Goal: Information Seeking & Learning: Learn about a topic

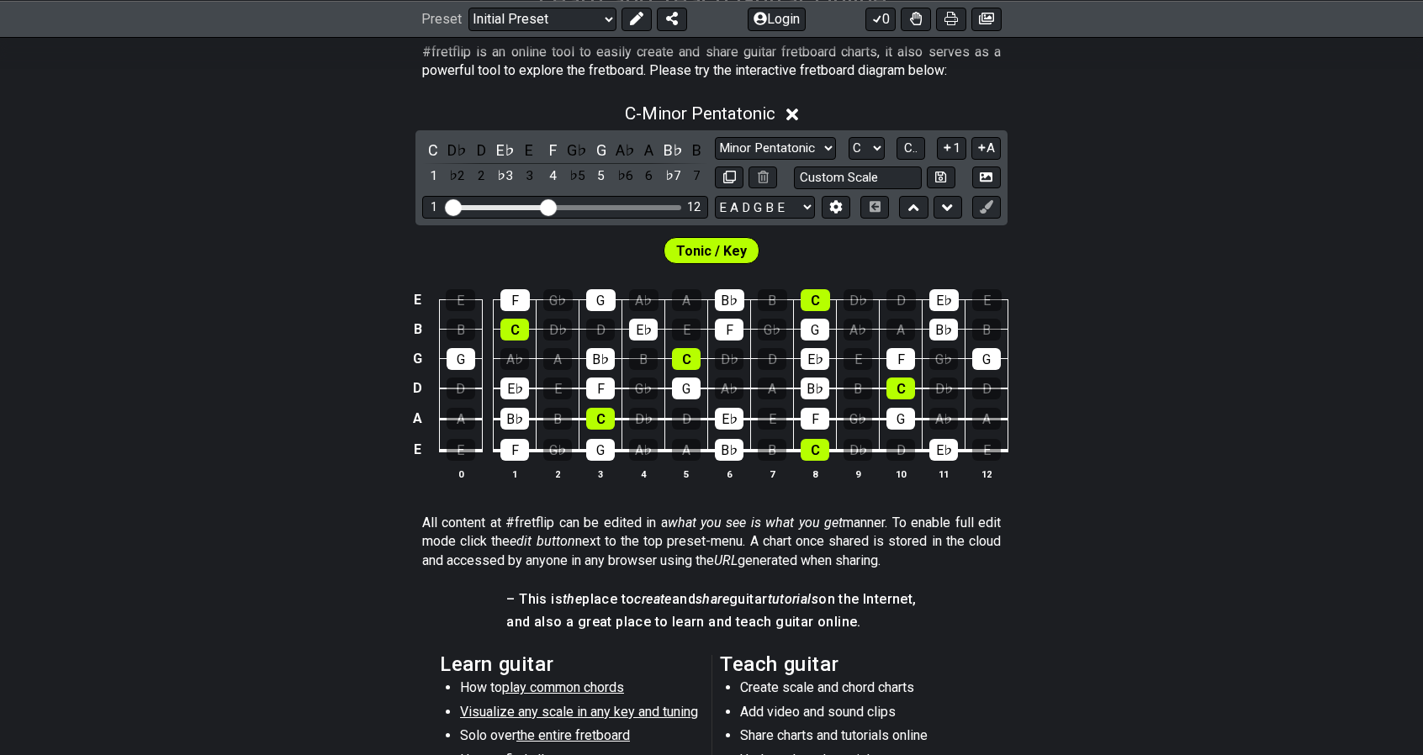
scroll to position [166, 0]
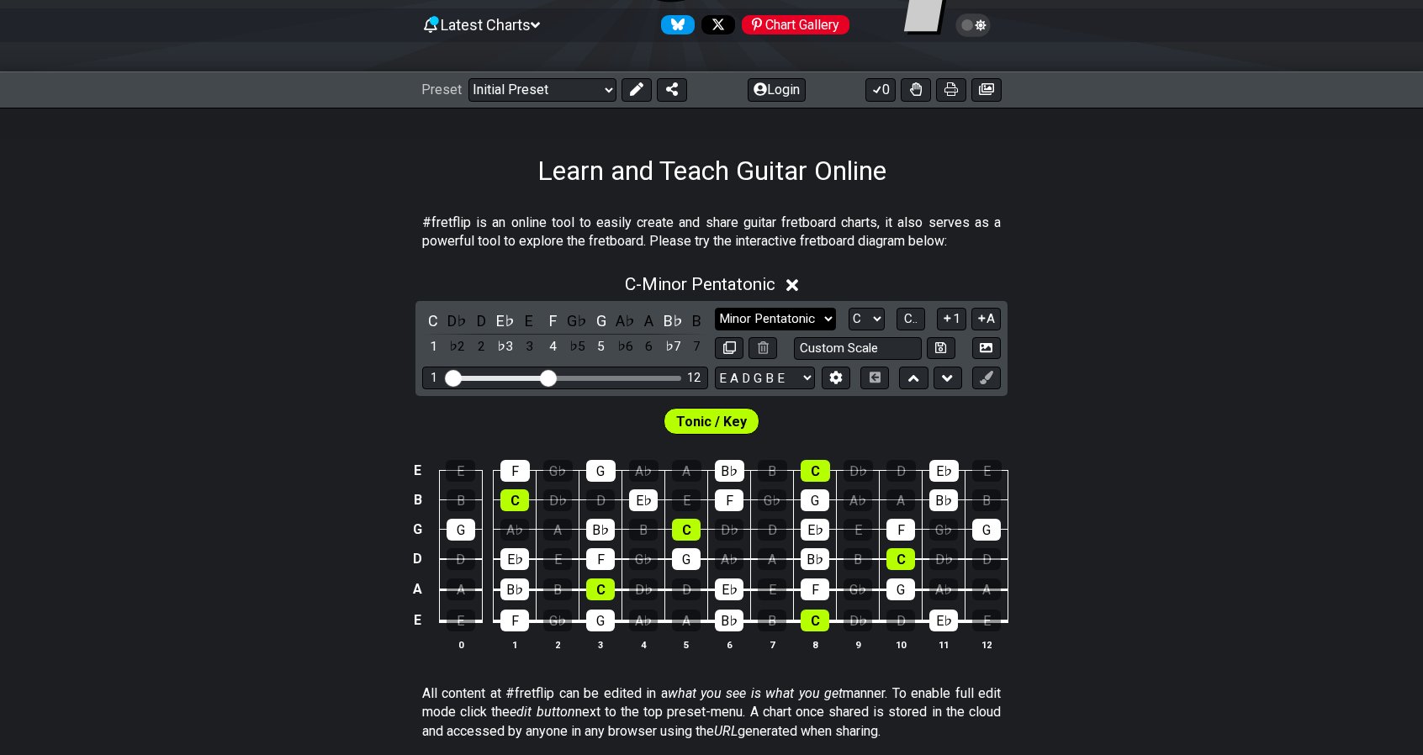
click at [832, 318] on select "Minor Pentatonic Click to edit Minor Pentatonic Major Pentatonic Minor Blues Ma…" at bounding box center [775, 319] width 121 height 23
click at [884, 317] on div "Minor Pentatonic Click to edit Minor Pentatonic Major Pentatonic Minor Blues Ma…" at bounding box center [858, 319] width 286 height 23
click at [877, 317] on select "A♭ A A♯ B♭ B C C♯ D♭ D D♯ E♭ E F F♯ G♭ G G♯" at bounding box center [866, 319] width 36 height 23
select select "E"
click at [848, 308] on select "A♭ A A♯ B♭ B C C♯ D♭ D D♯ E♭ E F F♯ G♭ G G♯" at bounding box center [866, 319] width 36 height 23
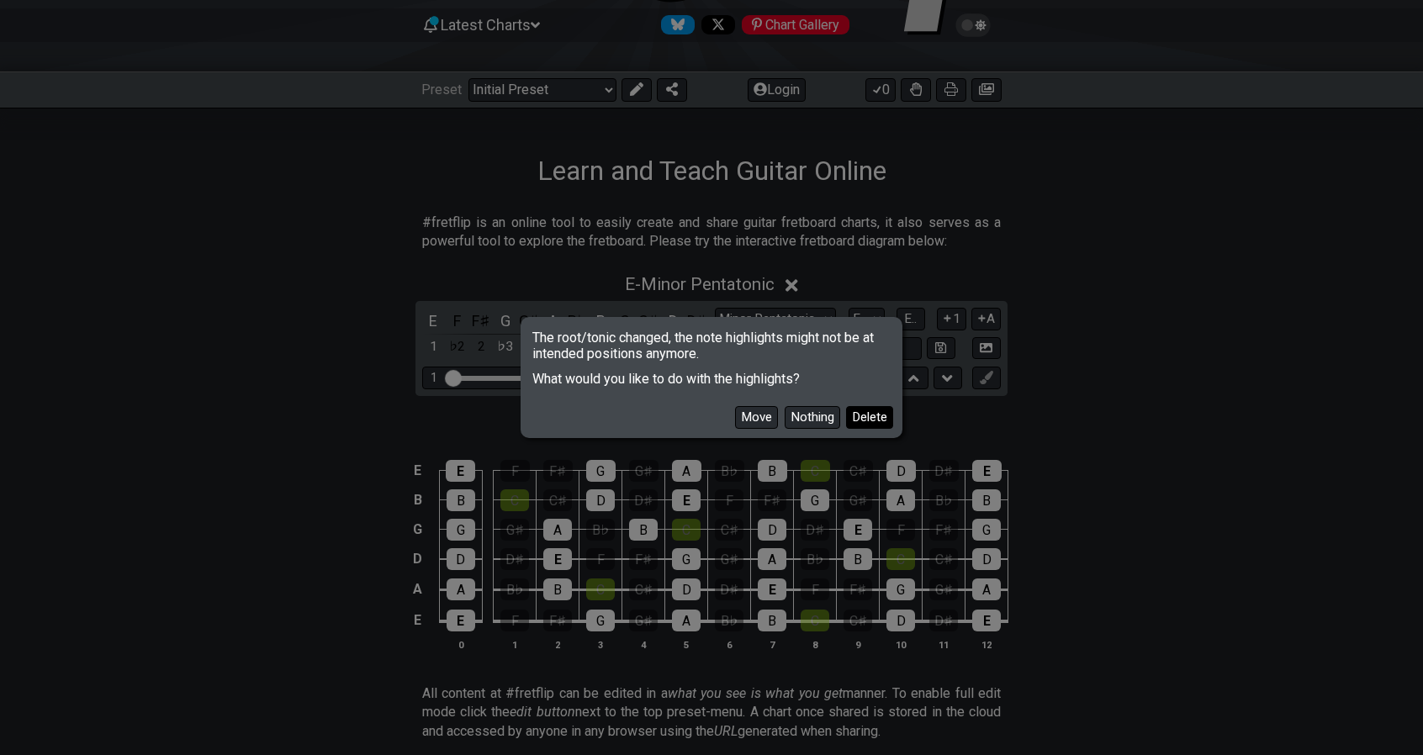
click at [880, 420] on button "Delete" at bounding box center [869, 417] width 47 height 23
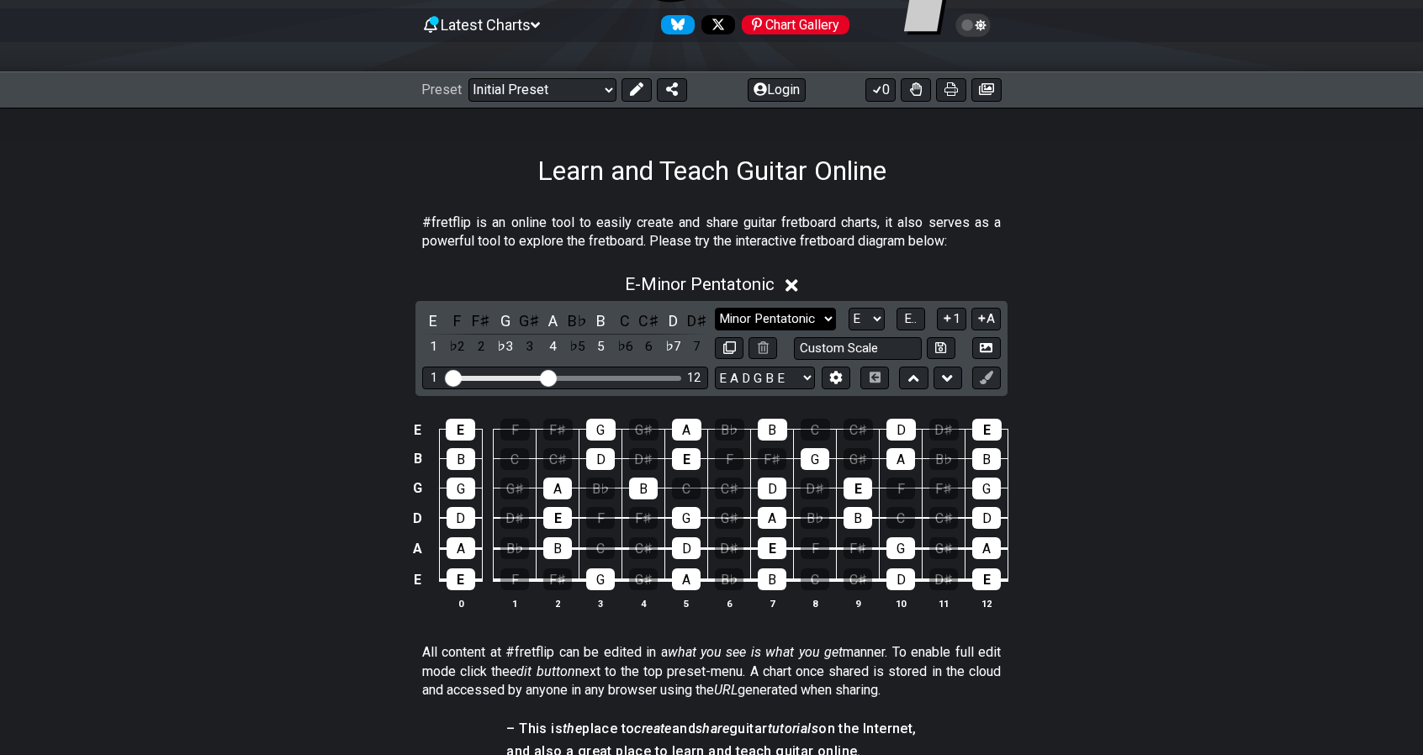
click at [793, 325] on select "Minor Pentatonic Click to edit Minor Pentatonic Major Pentatonic Minor Blues Ma…" at bounding box center [775, 319] width 121 height 23
select select "Major / [PERSON_NAME]"
click at [715, 308] on select "Minor Pentatonic Click to edit Minor Pentatonic Major Pentatonic Minor Blues Ma…" at bounding box center [775, 319] width 121 height 23
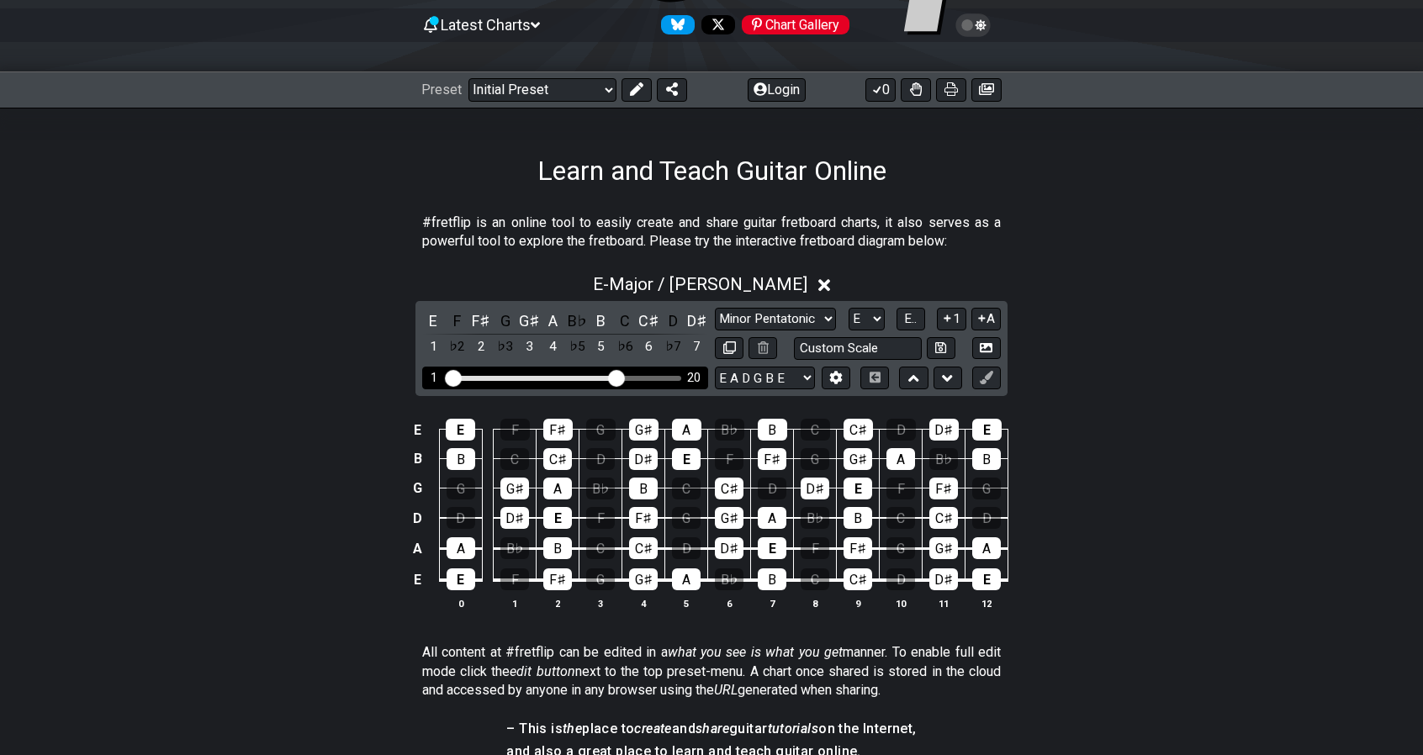
drag, startPoint x: 550, startPoint y: 368, endPoint x: 617, endPoint y: 368, distance: 67.3
click at [617, 377] on input "Visible fret range" at bounding box center [565, 377] width 239 height 0
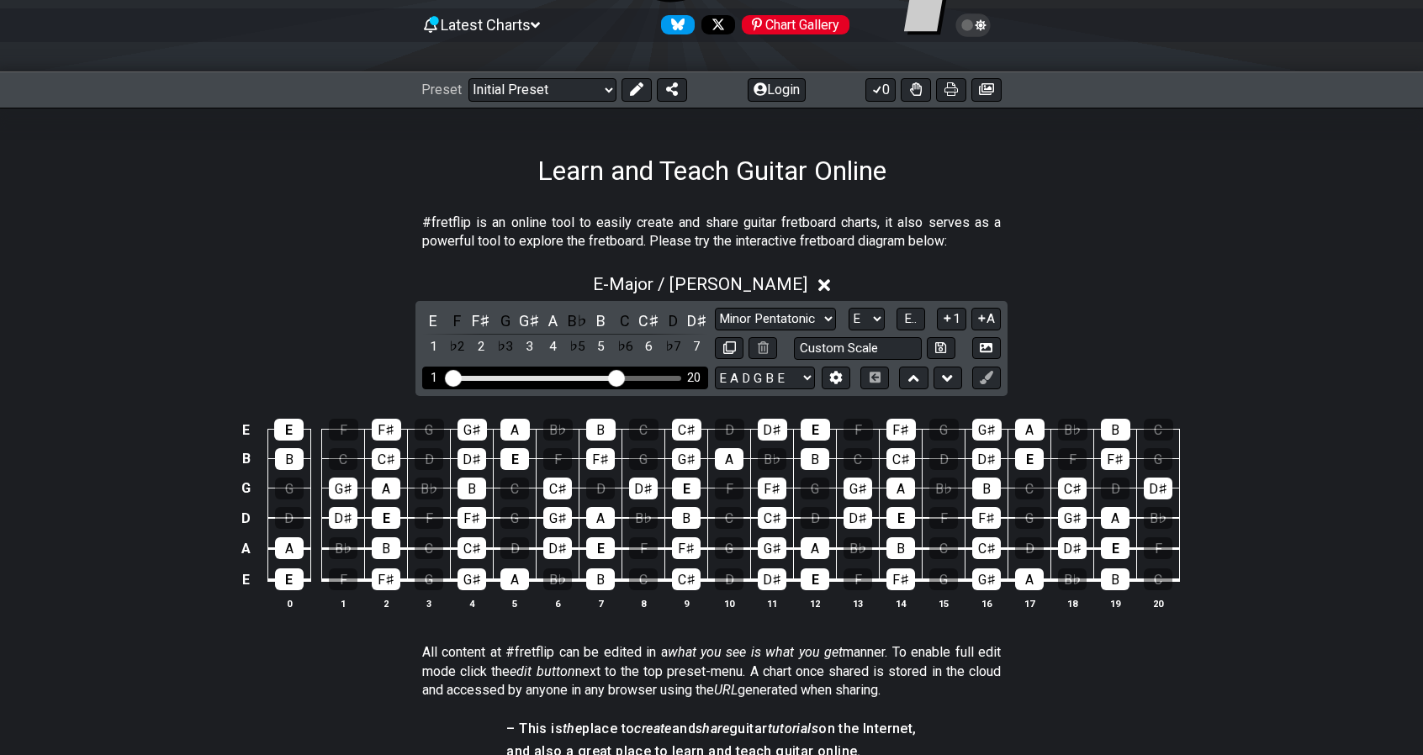
drag, startPoint x: 454, startPoint y: 372, endPoint x: 433, endPoint y: 374, distance: 21.2
click at [446, 377] on input "Visible fret range" at bounding box center [565, 377] width 239 height 0
click at [1325, 261] on section "#fretflip is an online tool to easily create and share guitar fretboard charts,…" at bounding box center [711, 236] width 1423 height 58
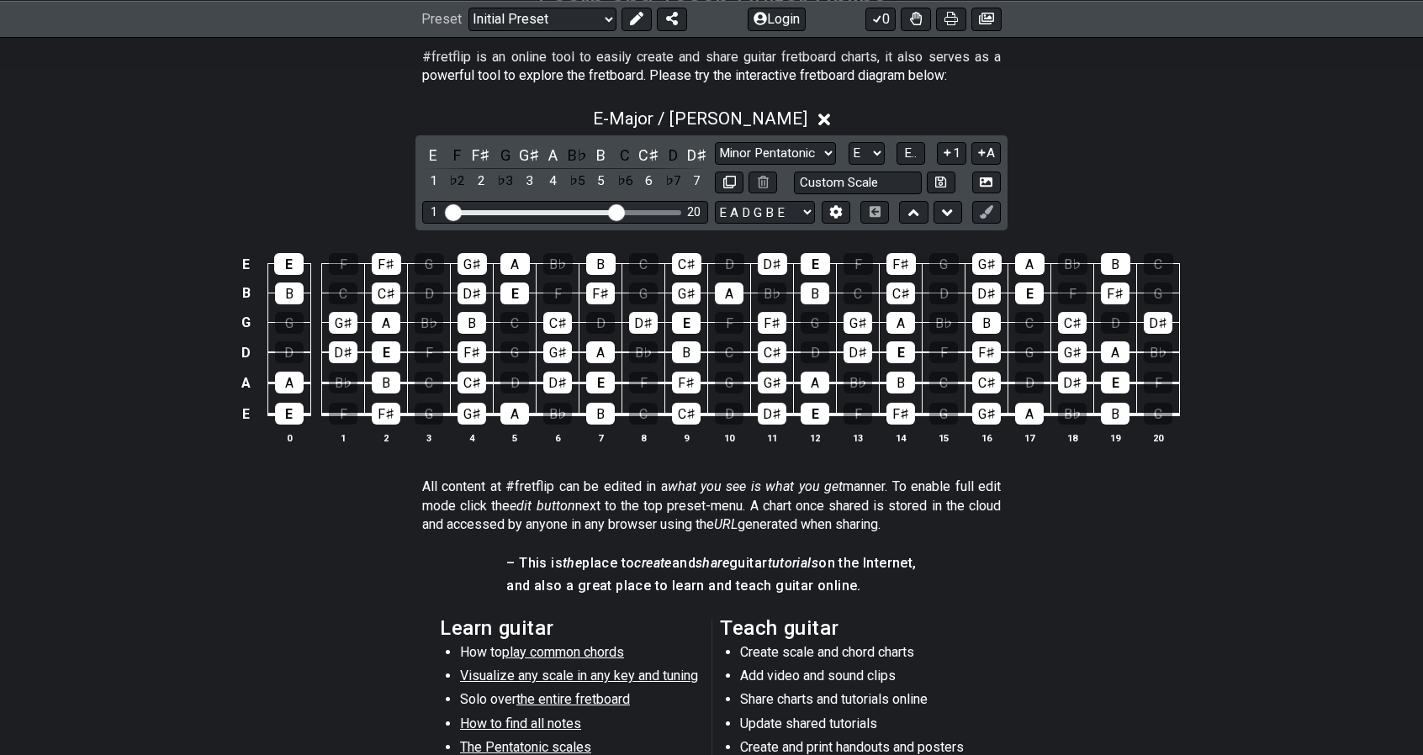
scroll to position [335, 0]
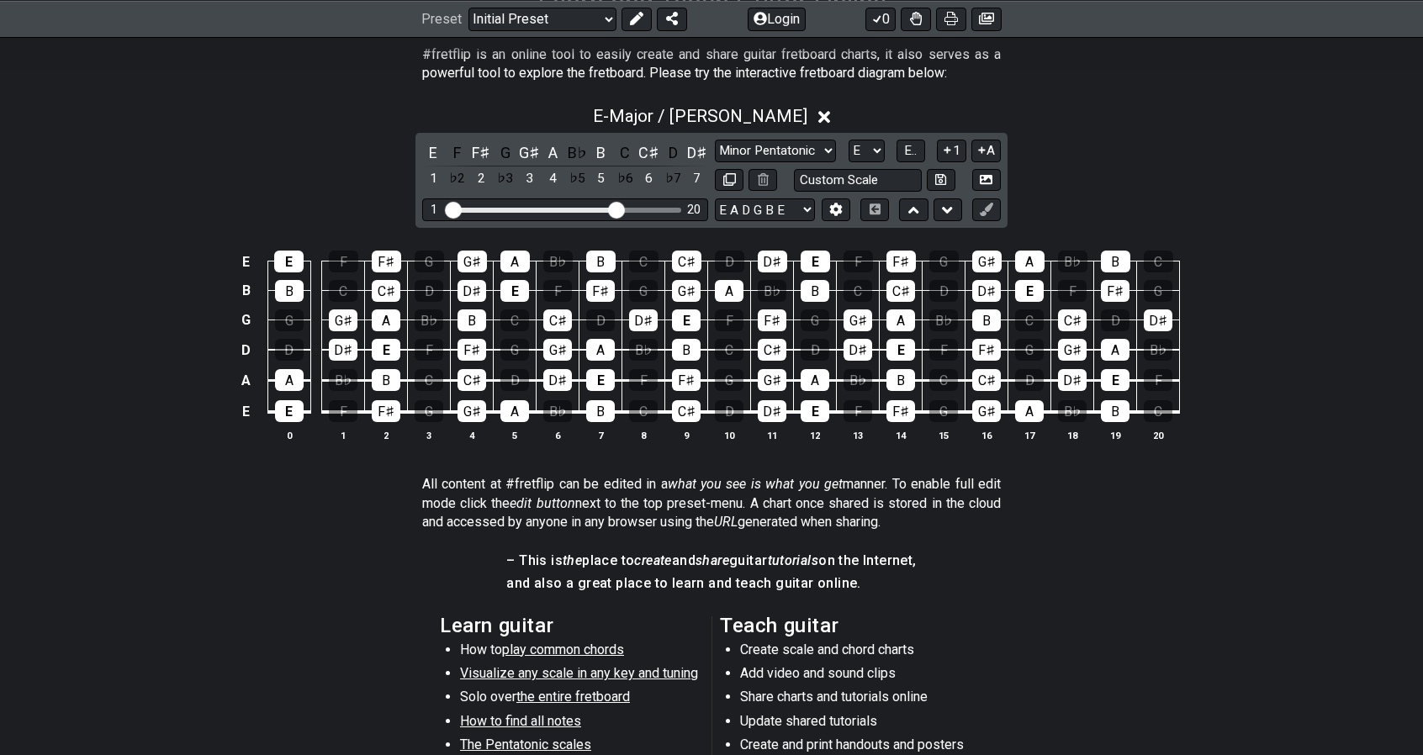
click at [736, 449] on div "E E F F♯ G G♯ A B♭ B C C♯ D D♯ E F F♯ G G♯ A B♭ B C B B C C♯ D D♯ E F F♯ G G♯ A…" at bounding box center [711, 347] width 1423 height 236
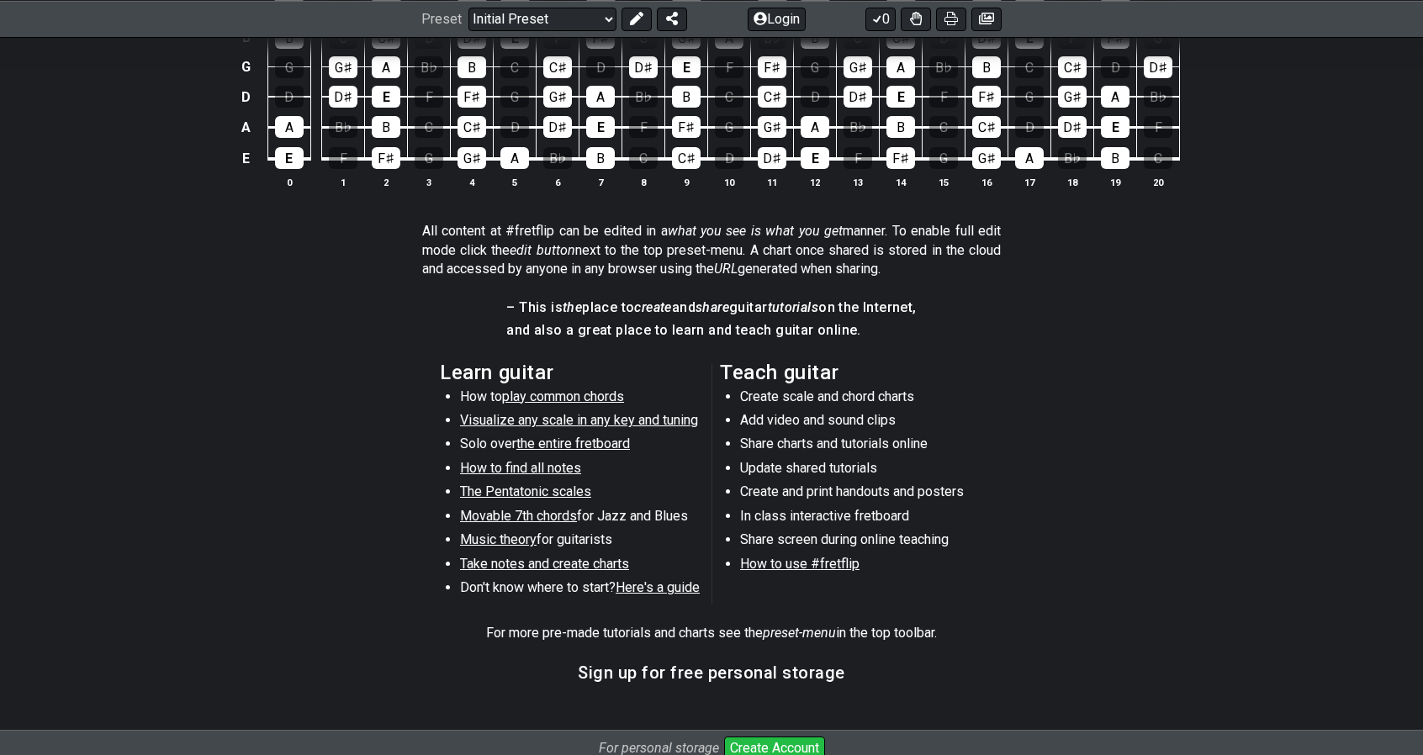
scroll to position [390, 0]
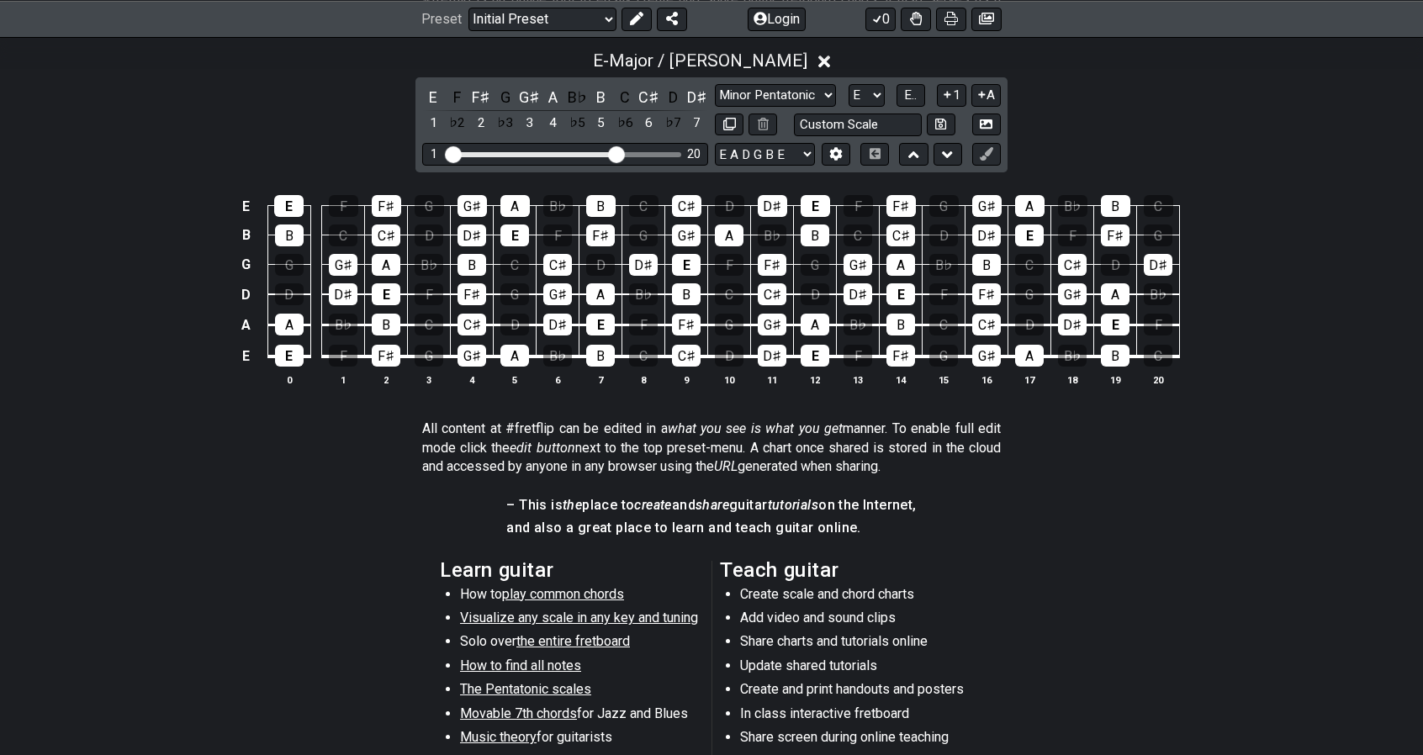
click at [675, 474] on div "All content at #fretflip can be edited in a what you see is what you get manner…" at bounding box center [711, 451] width 579 height 77
click at [678, 474] on div "All content at #fretflip can be edited in a what you see is what you get manner…" at bounding box center [711, 451] width 579 height 77
click at [706, 503] on em "share" at bounding box center [712, 505] width 34 height 16
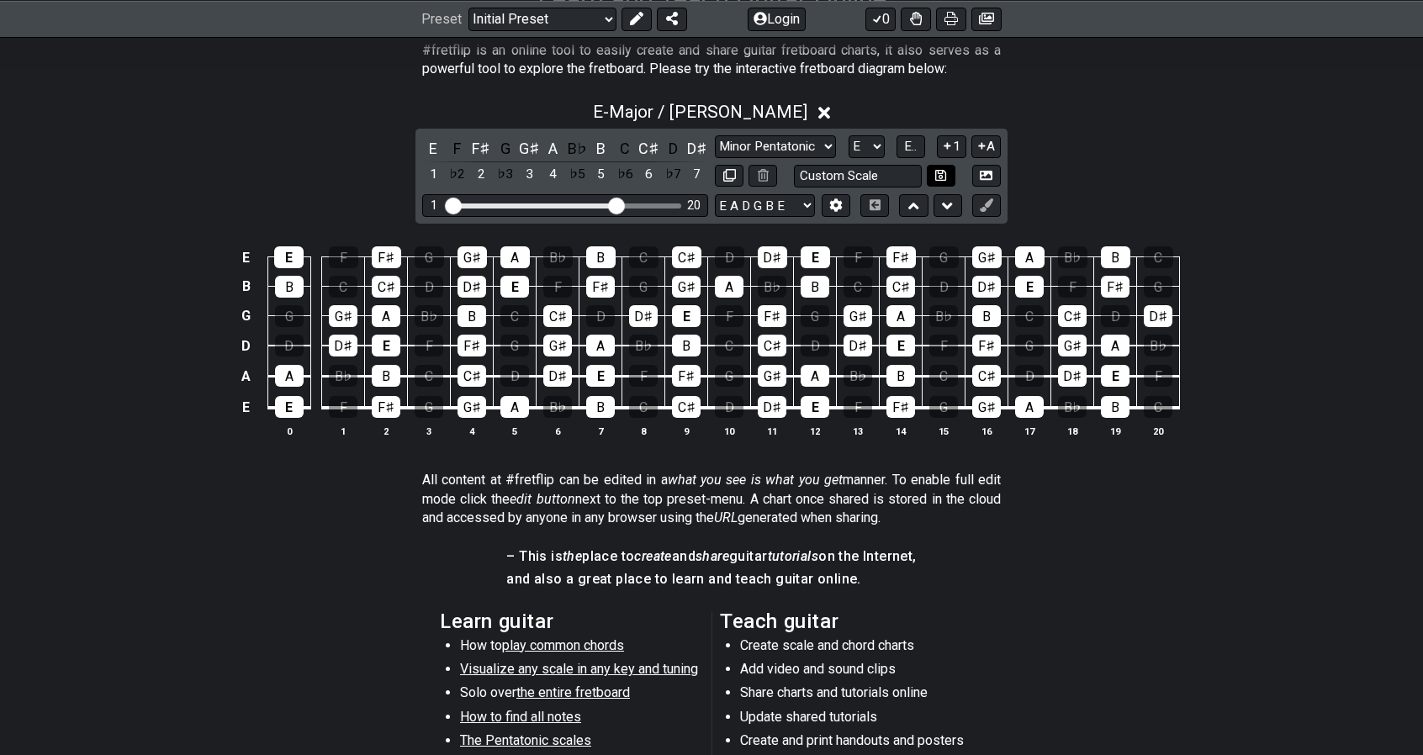
scroll to position [222, 0]
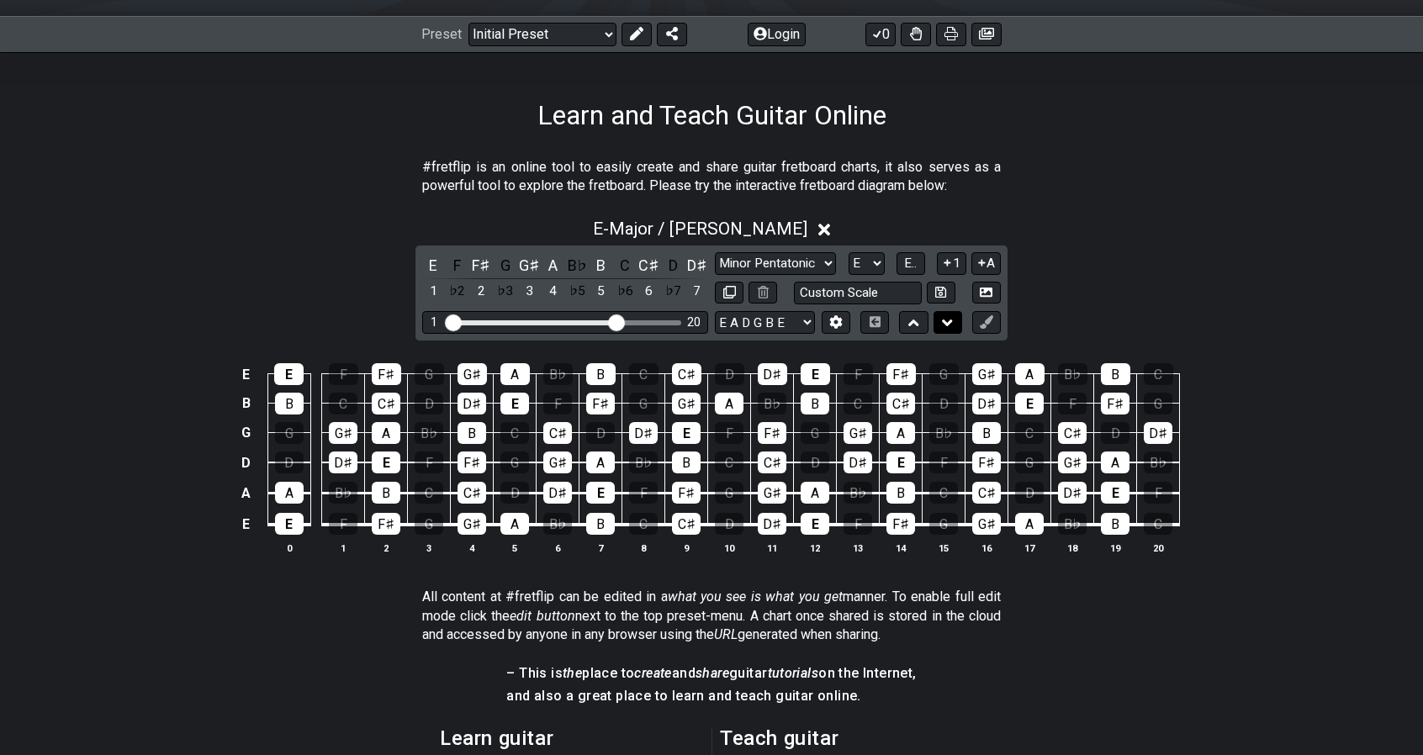
click at [940, 326] on button at bounding box center [947, 322] width 29 height 23
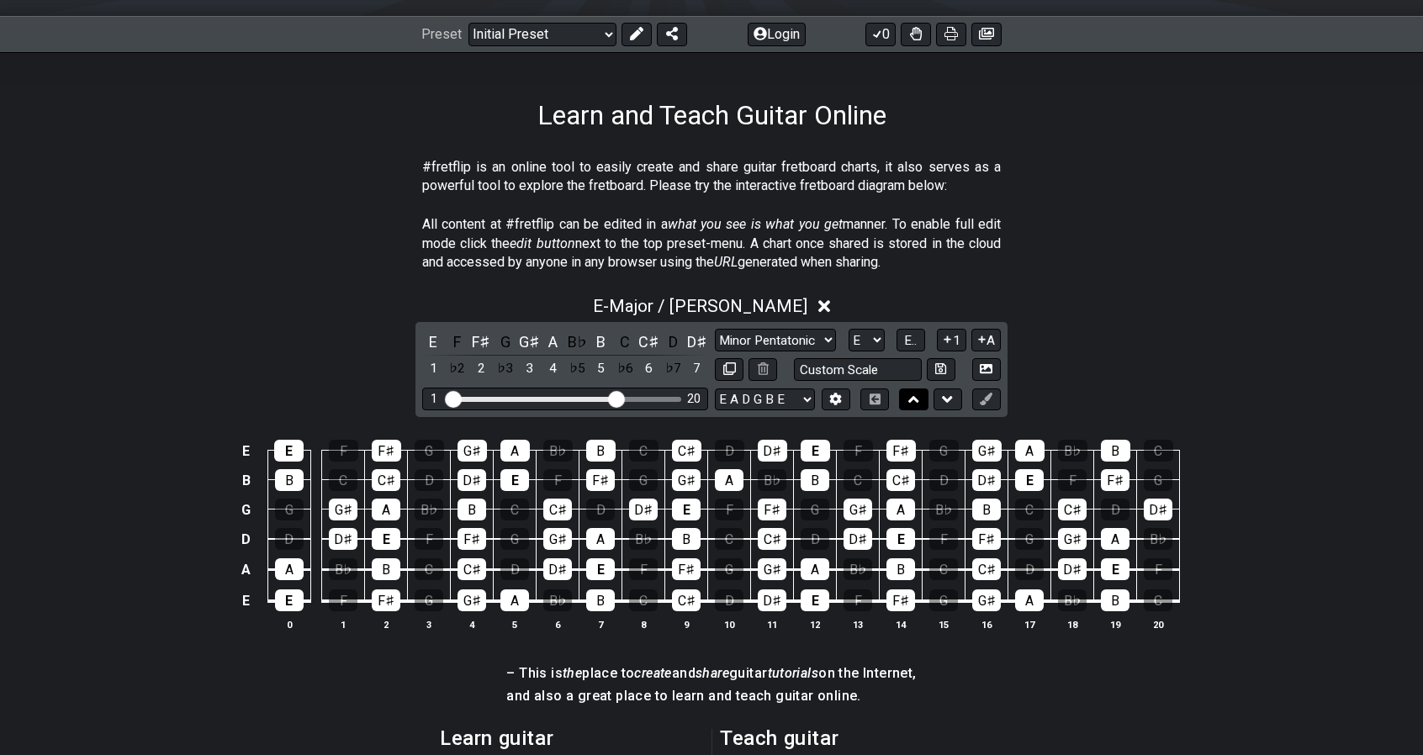
click at [912, 406] on icon at bounding box center [913, 399] width 11 height 17
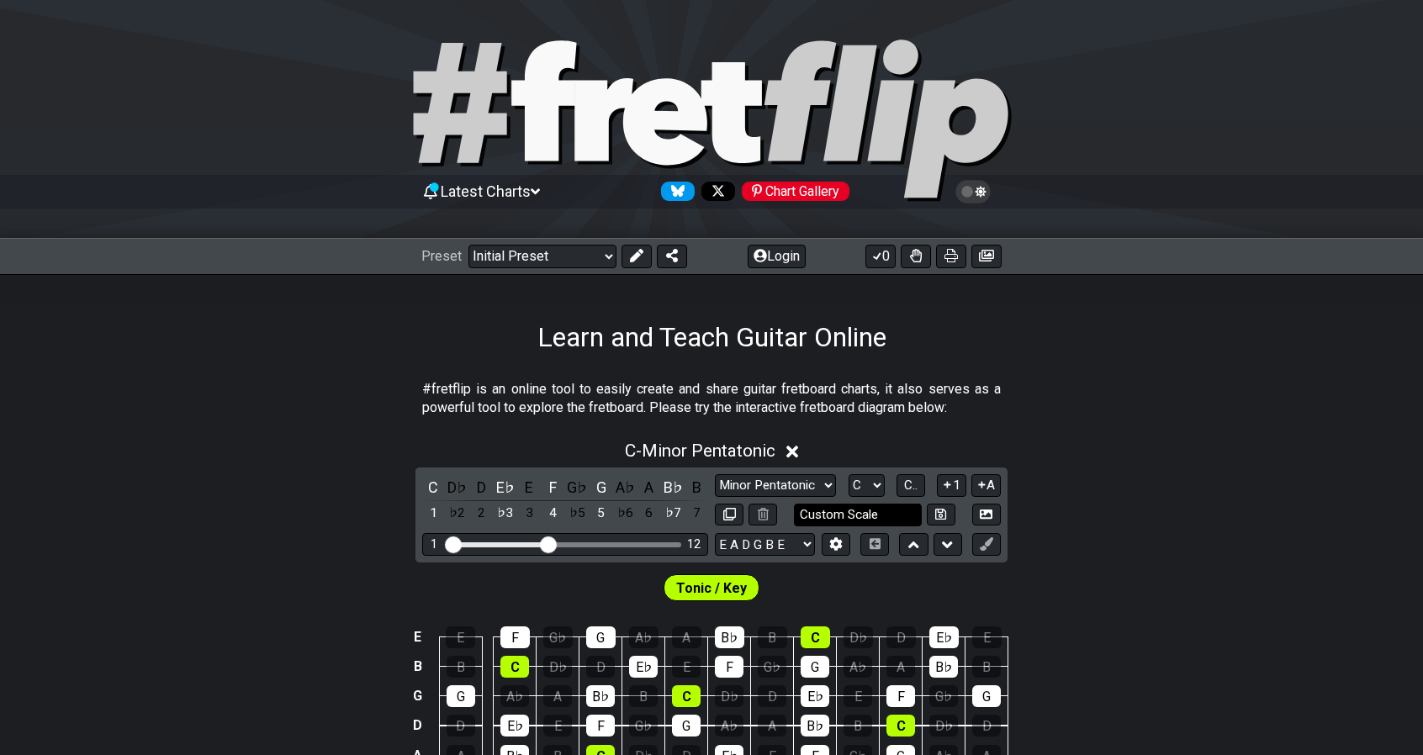
scroll to position [336, 0]
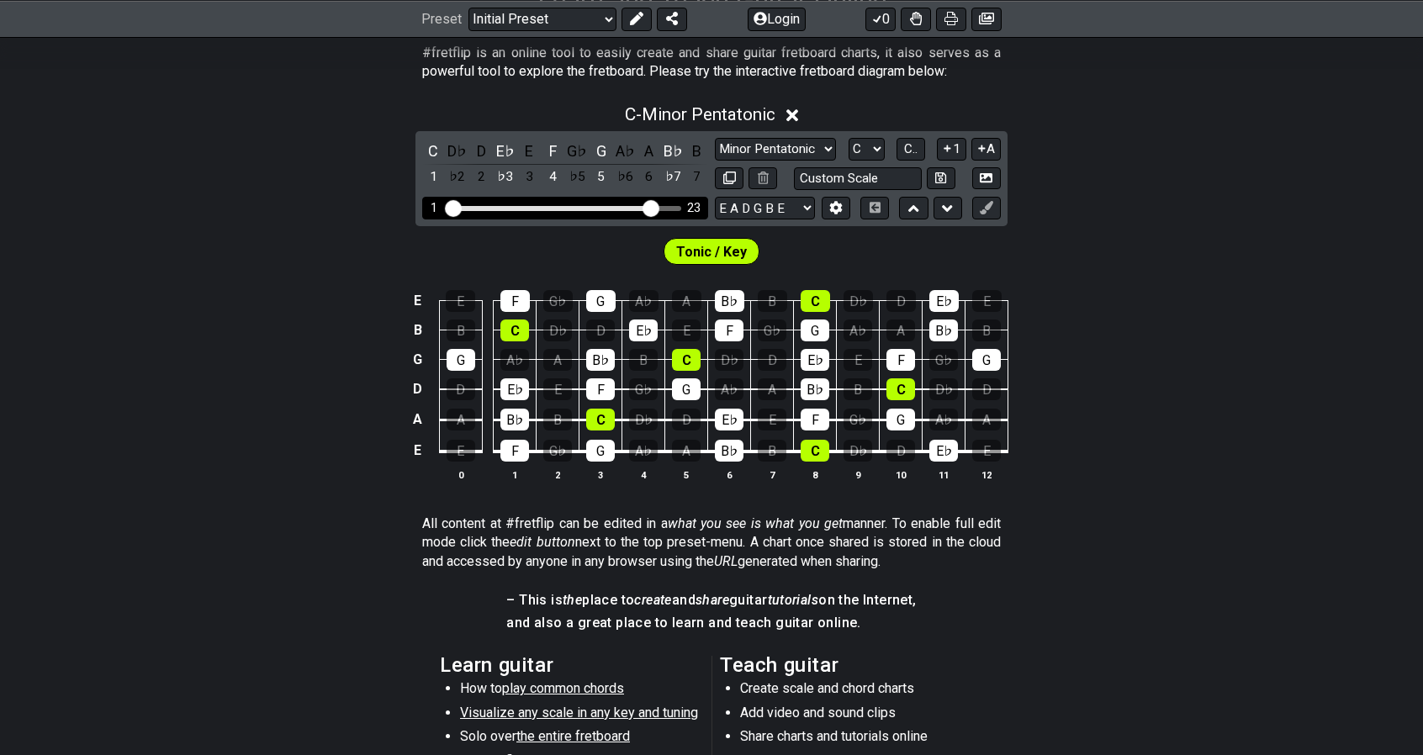
drag, startPoint x: 576, startPoint y: 203, endPoint x: 649, endPoint y: 204, distance: 73.2
click at [647, 207] on input "Visible fret range" at bounding box center [565, 207] width 239 height 0
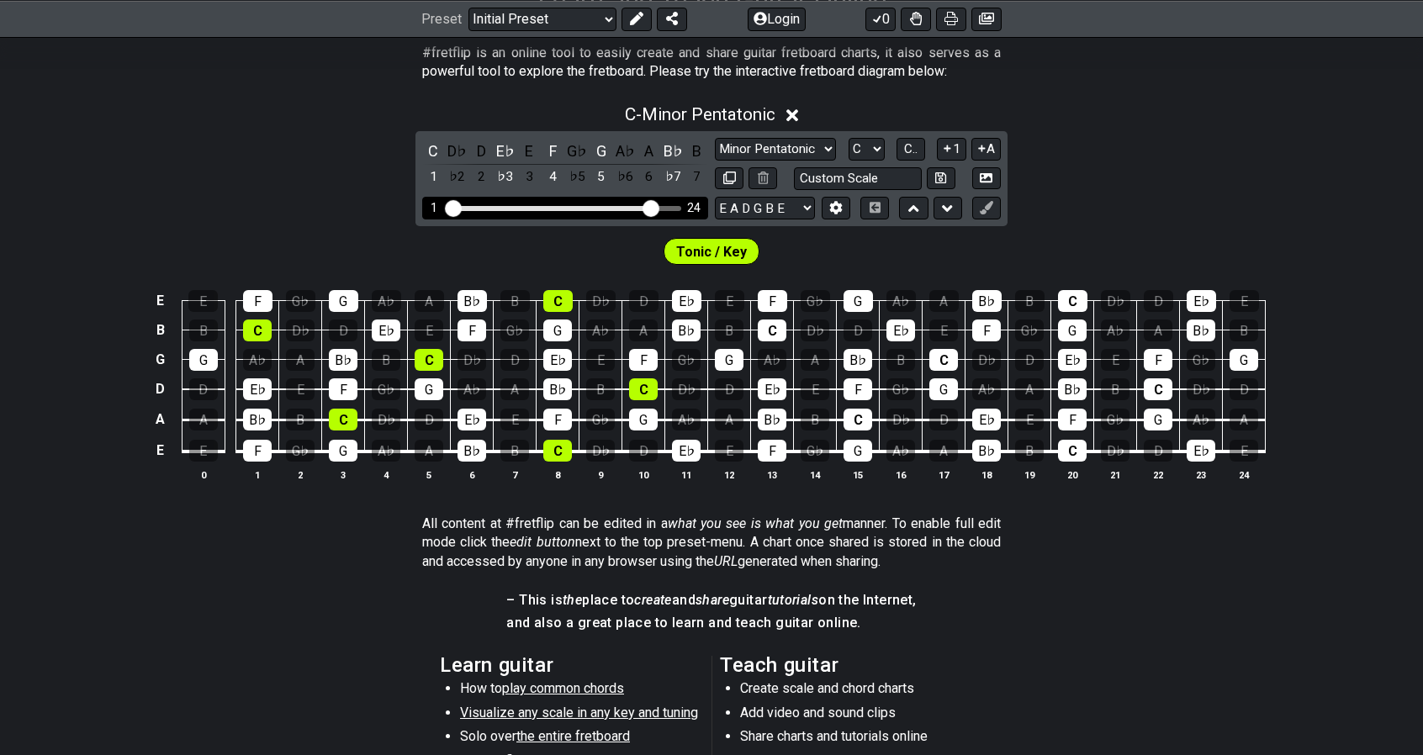
drag, startPoint x: 668, startPoint y: 204, endPoint x: 702, endPoint y: 204, distance: 34.5
click at [702, 204] on div "1 24" at bounding box center [565, 208] width 286 height 23
drag, startPoint x: 653, startPoint y: 206, endPoint x: 686, endPoint y: 206, distance: 33.6
click at [684, 207] on input "Visible fret range" at bounding box center [565, 207] width 239 height 0
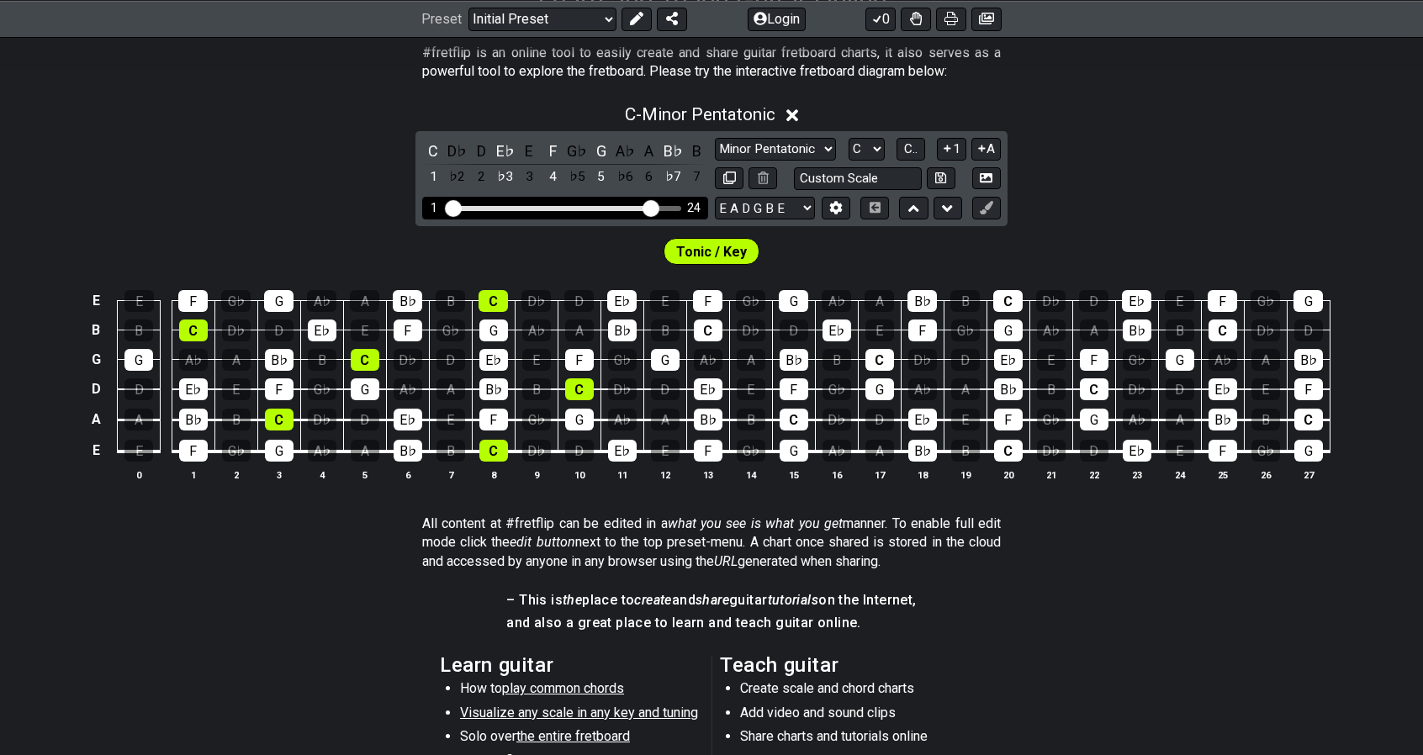
drag, startPoint x: 671, startPoint y: 206, endPoint x: 647, endPoint y: 210, distance: 24.7
click at [647, 207] on input "Visible fret range" at bounding box center [565, 207] width 239 height 0
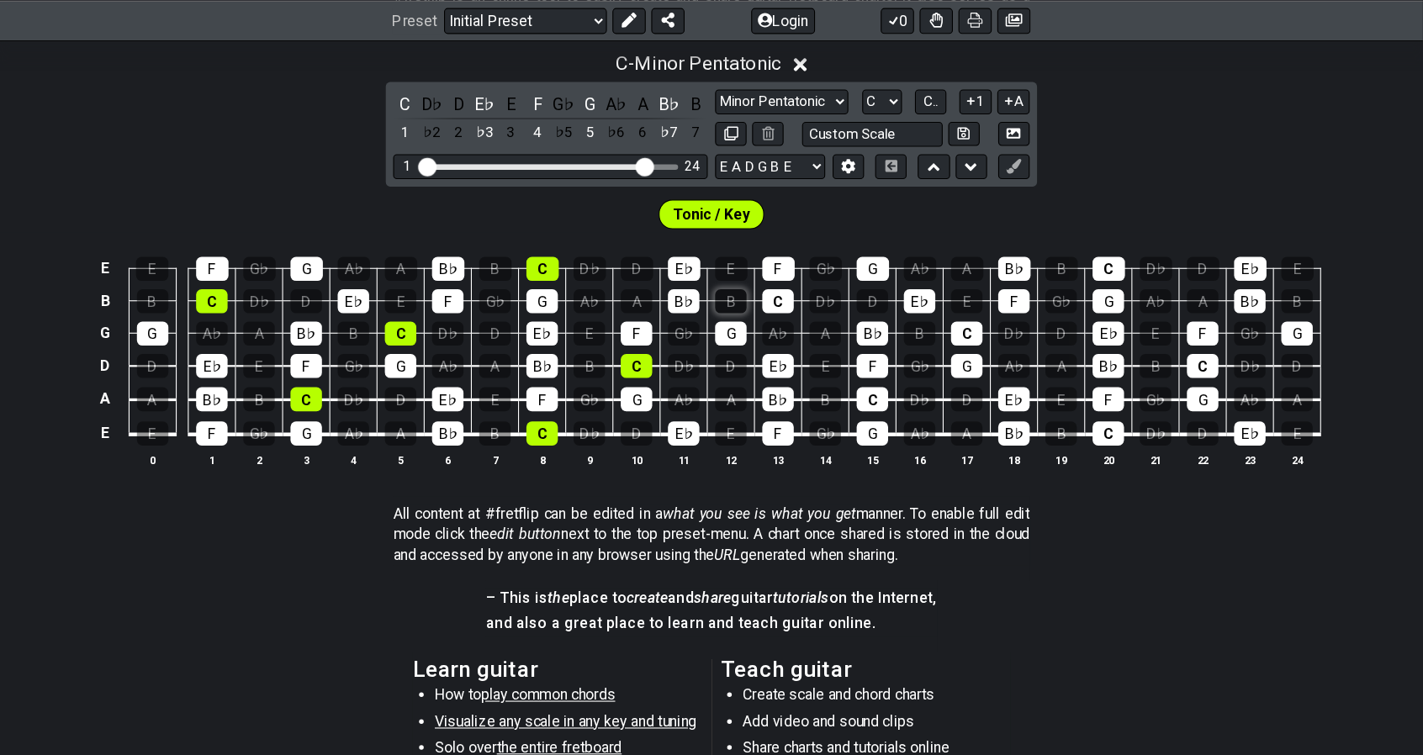
scroll to position [394, 0]
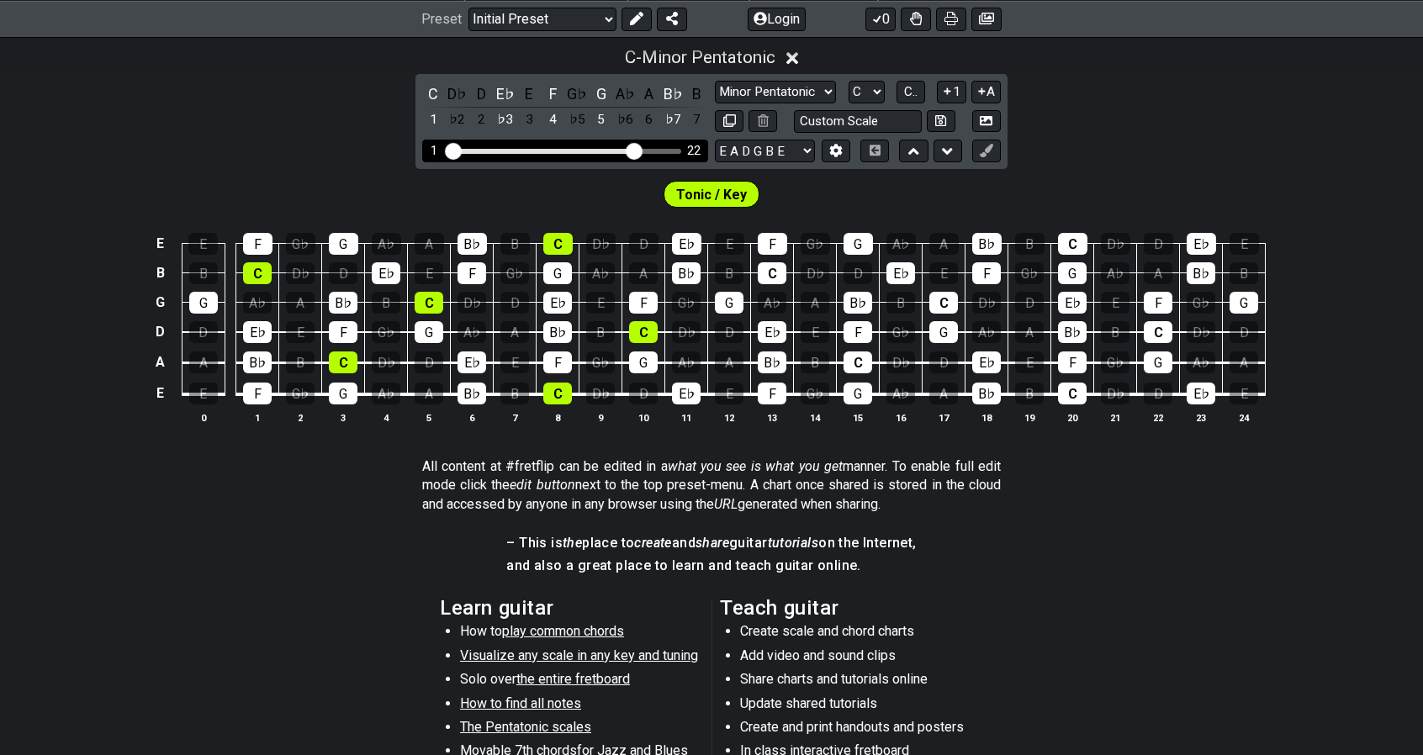
drag, startPoint x: 650, startPoint y: 141, endPoint x: 631, endPoint y: 142, distance: 19.4
click at [631, 150] on input "Visible fret range" at bounding box center [565, 150] width 239 height 0
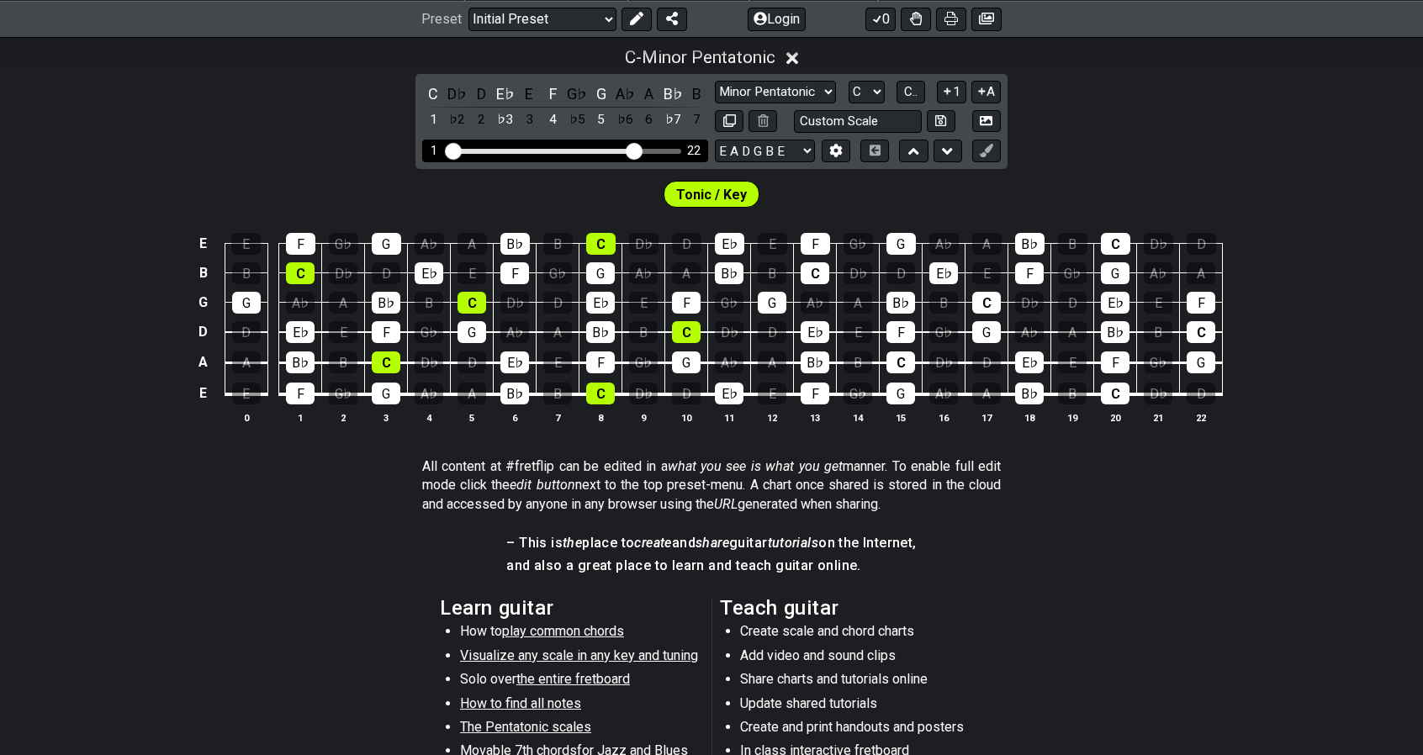
drag, startPoint x: 621, startPoint y: 146, endPoint x: 605, endPoint y: 147, distance: 16.0
click at [605, 149] on div "Visible fret range" at bounding box center [543, 151] width 188 height 5
drag, startPoint x: 622, startPoint y: 145, endPoint x: 600, endPoint y: 145, distance: 22.7
click at [600, 145] on div "1 22" at bounding box center [565, 151] width 286 height 23
drag, startPoint x: 641, startPoint y: 154, endPoint x: 610, endPoint y: 156, distance: 30.3
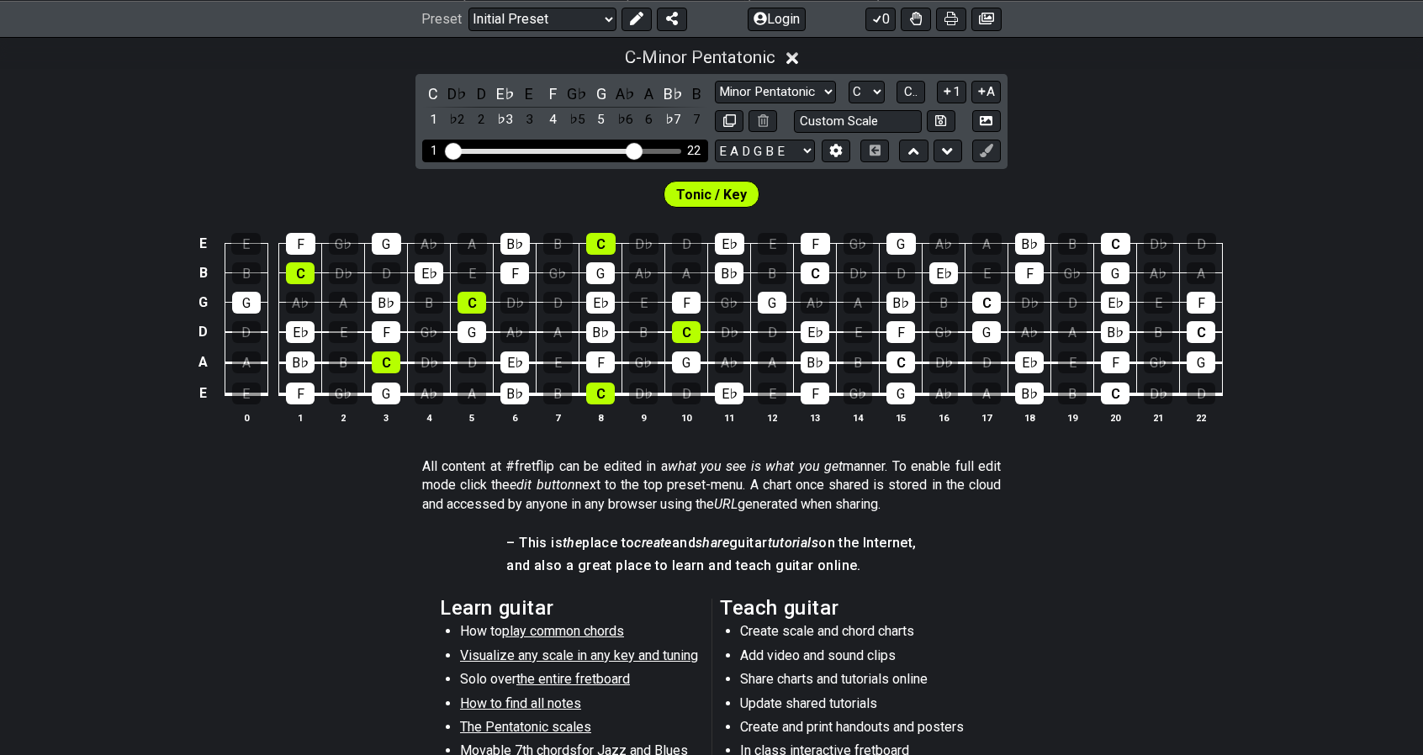
click at [610, 156] on div "1 22" at bounding box center [565, 151] width 286 height 23
drag, startPoint x: 631, startPoint y: 151, endPoint x: 587, endPoint y: 154, distance: 43.9
click at [587, 150] on input "Visible fret range" at bounding box center [565, 150] width 239 height 0
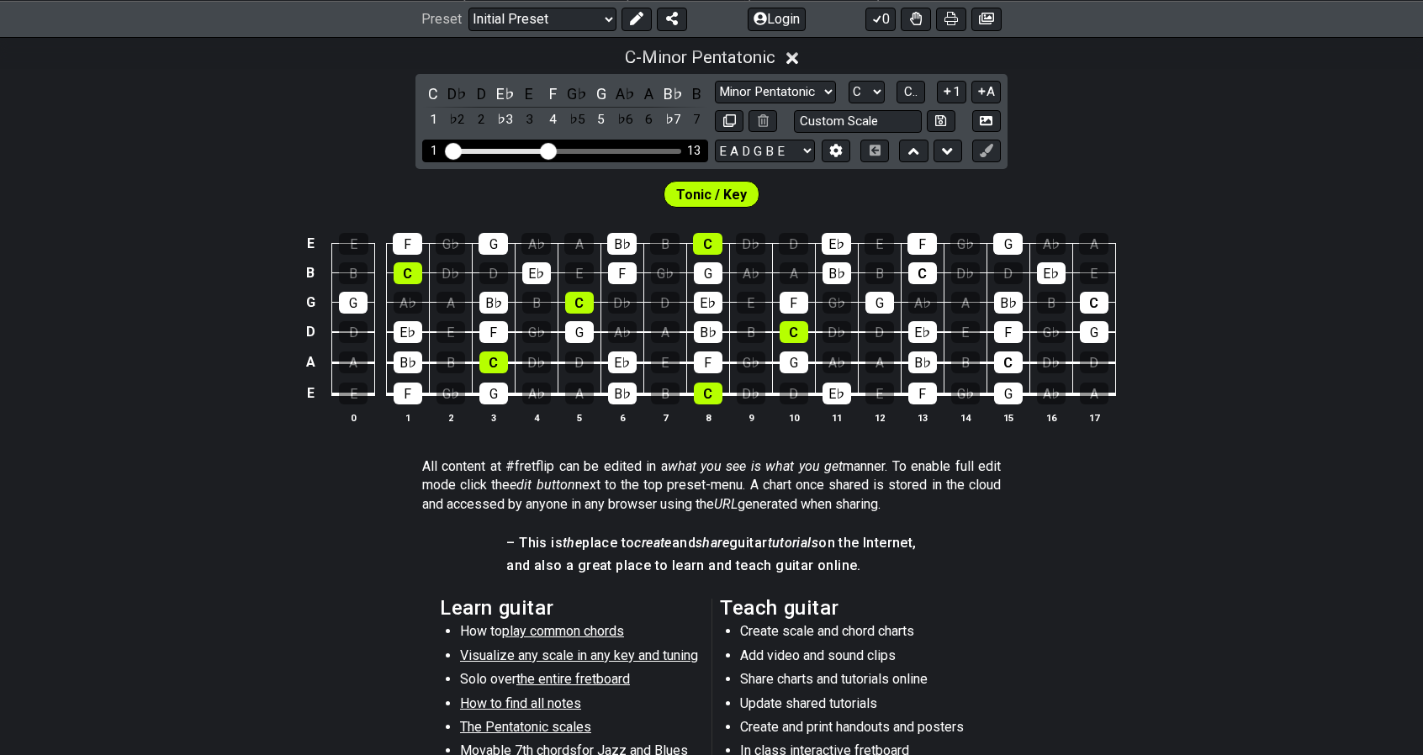
drag, startPoint x: 576, startPoint y: 149, endPoint x: 545, endPoint y: 149, distance: 31.1
click at [545, 150] on input "Visible fret range" at bounding box center [565, 150] width 239 height 0
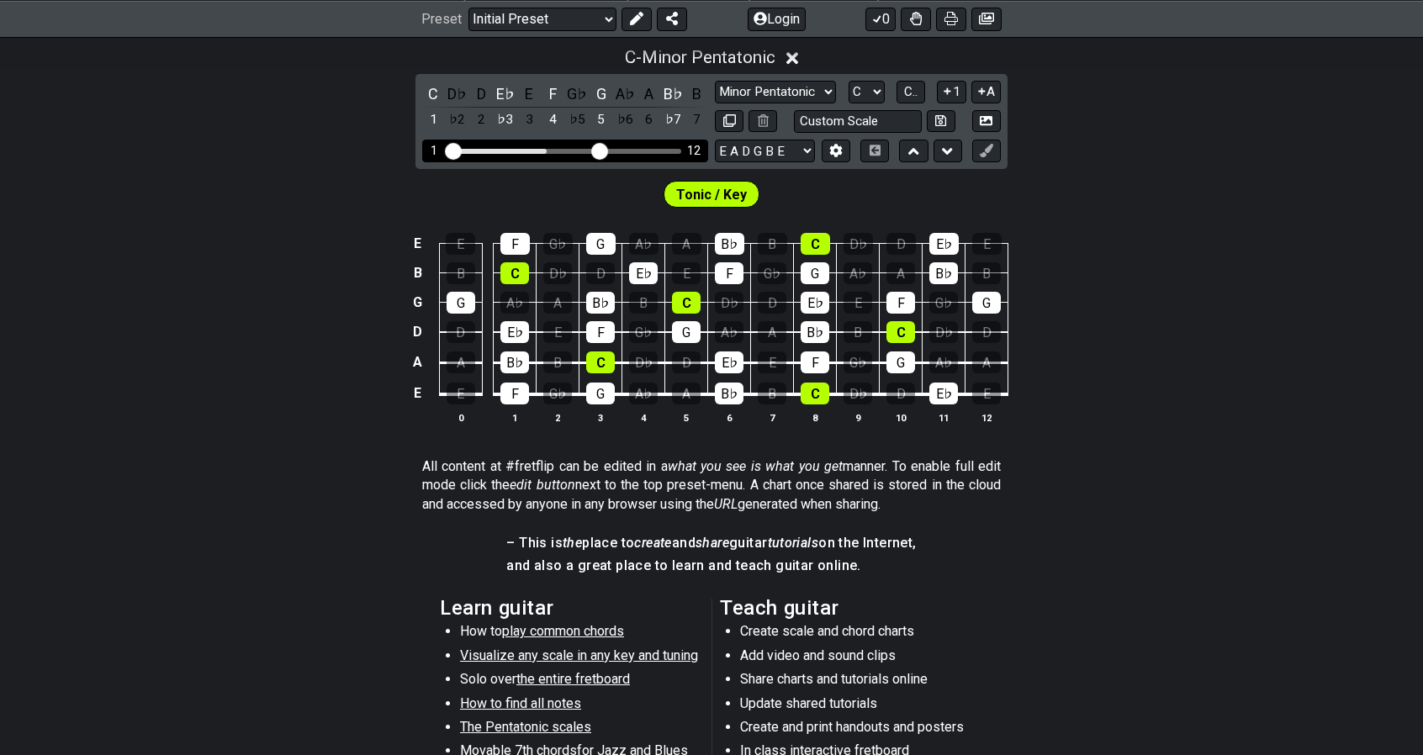
drag, startPoint x: 548, startPoint y: 148, endPoint x: 599, endPoint y: 151, distance: 50.6
click at [599, 150] on input "Visible fret range" at bounding box center [565, 150] width 239 height 0
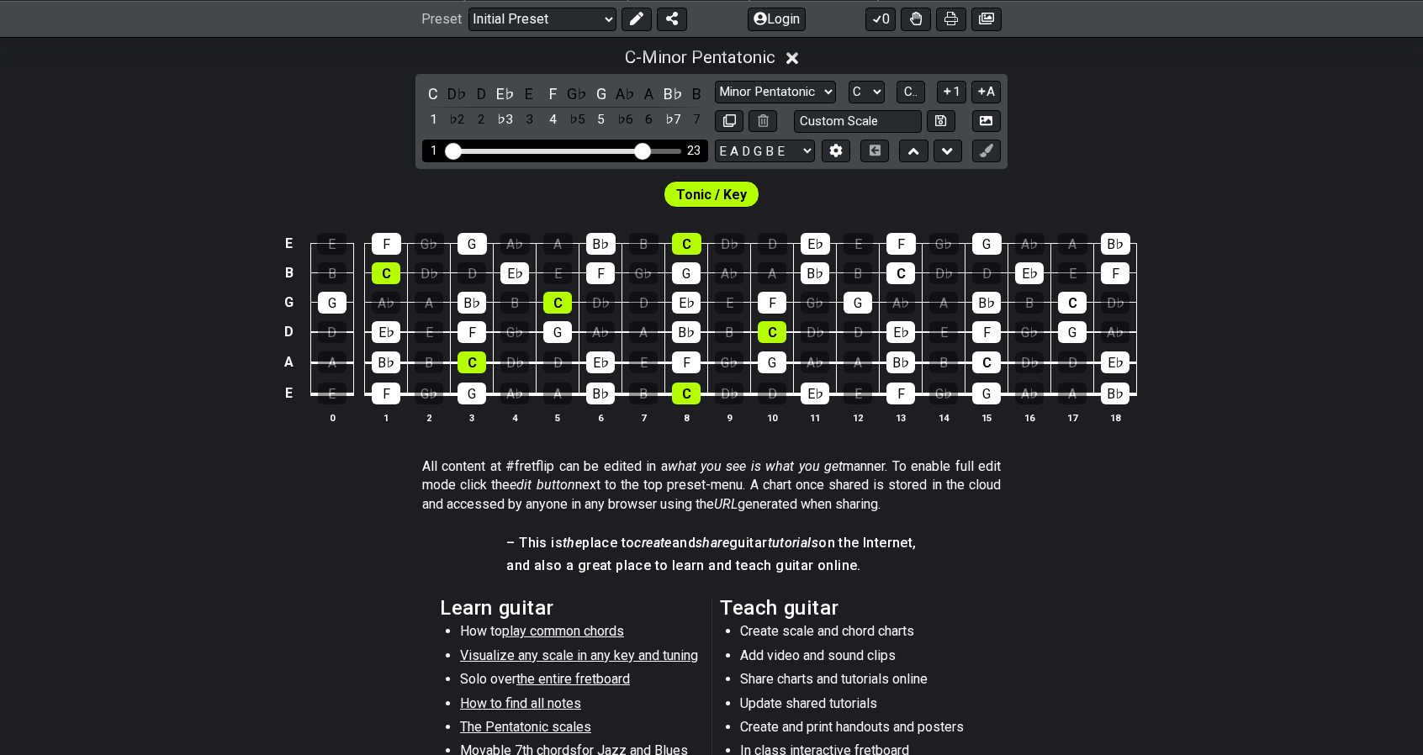
drag, startPoint x: 597, startPoint y: 151, endPoint x: 642, endPoint y: 150, distance: 44.6
click at [642, 150] on input "Visible fret range" at bounding box center [565, 150] width 239 height 0
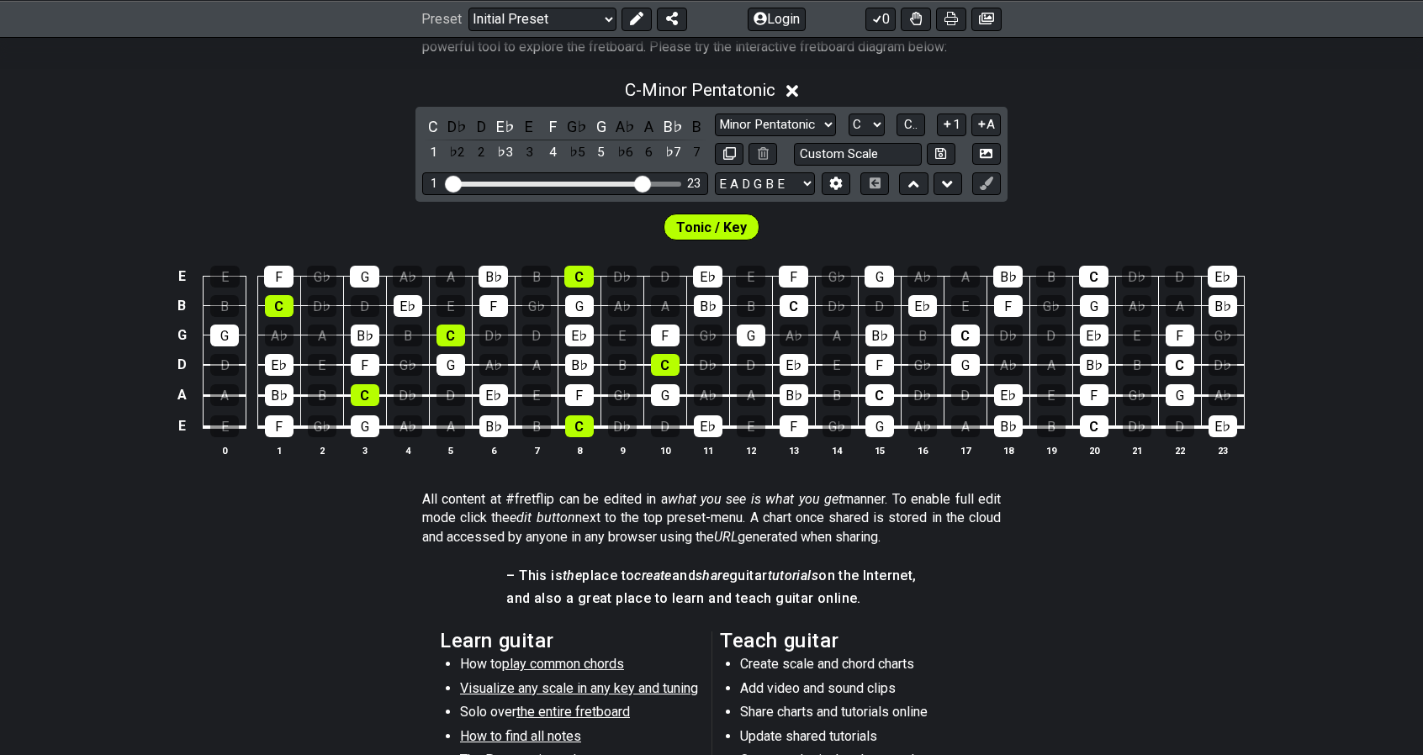
scroll to position [360, 0]
click at [1149, 709] on section "Learn guitar How to play common chords Visualize any scale in any key and tunin…" at bounding box center [711, 756] width 1423 height 261
click at [113, 637] on section "Learn guitar How to play common chords Visualize any scale in any key and tunin…" at bounding box center [711, 756] width 1423 height 261
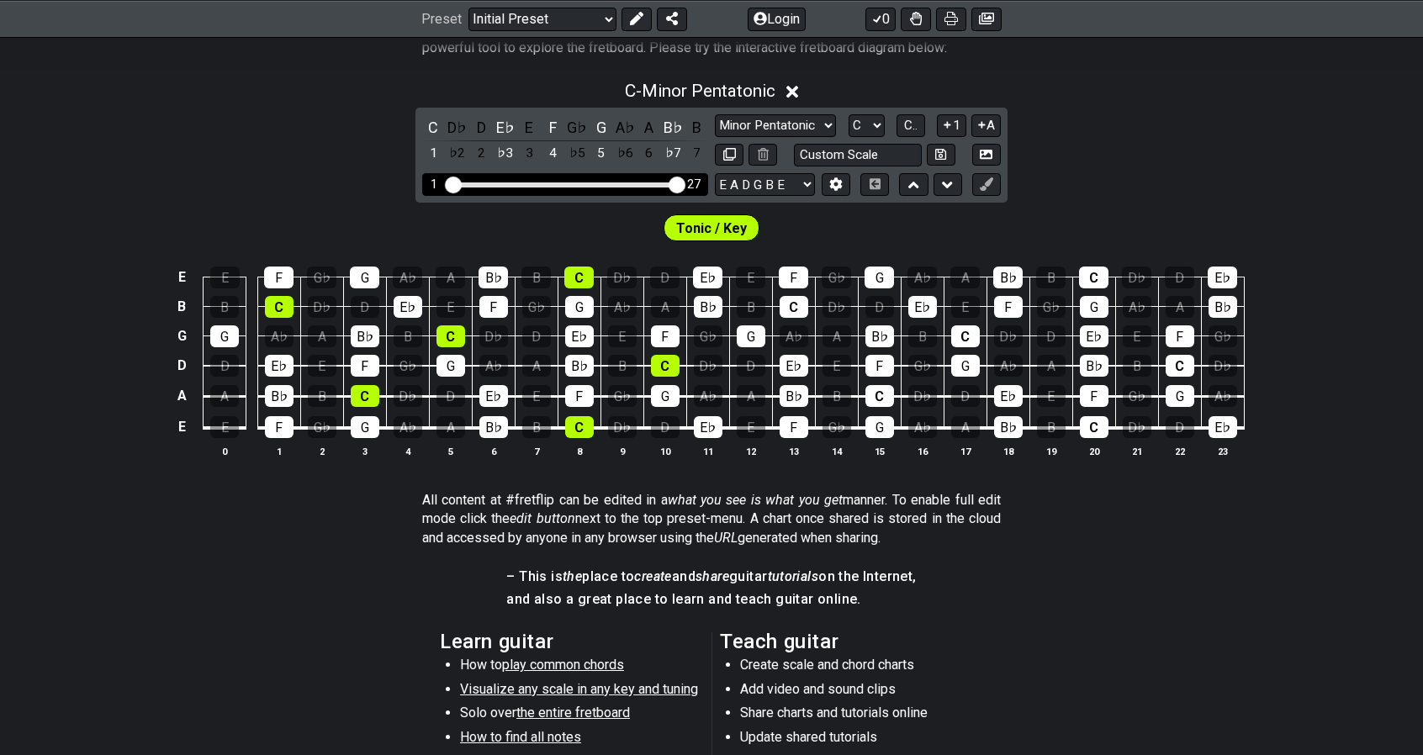
drag, startPoint x: 641, startPoint y: 182, endPoint x: 737, endPoint y: 182, distance: 96.7
click at [684, 183] on input "Visible fret range" at bounding box center [565, 183] width 239 height 0
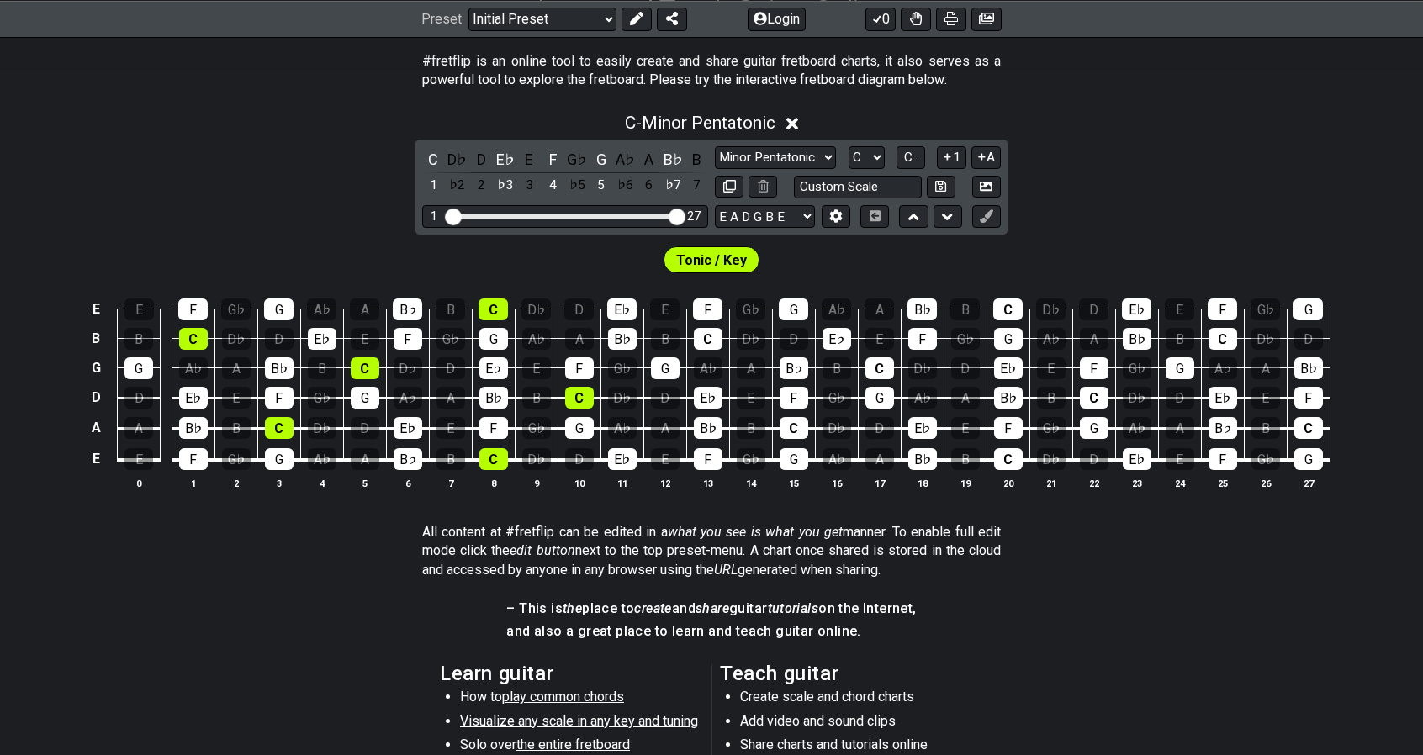
scroll to position [329, 0]
click at [318, 571] on section "All content at #fretflip can be edited in a what you see is what you get manner…" at bounding box center [711, 553] width 1423 height 77
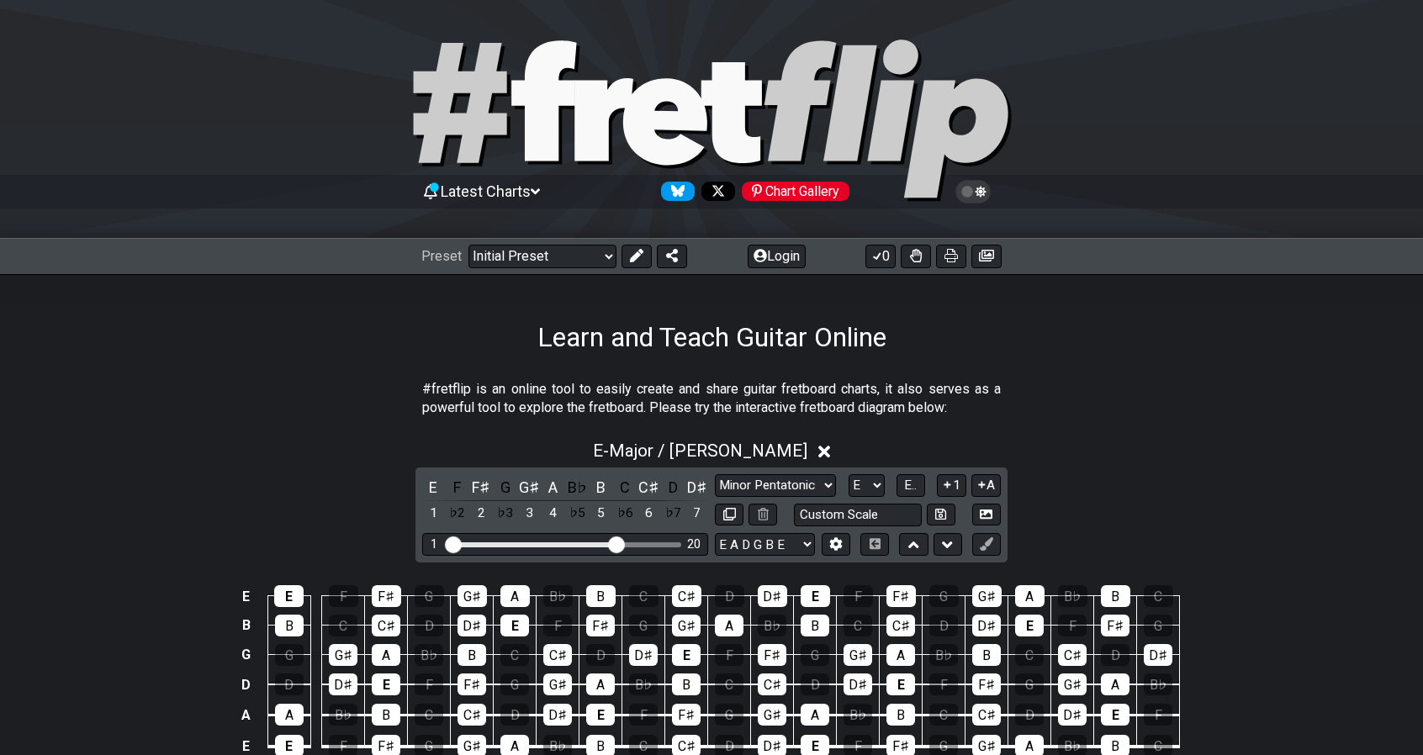
select select "Major / [PERSON_NAME]"
select select "E"
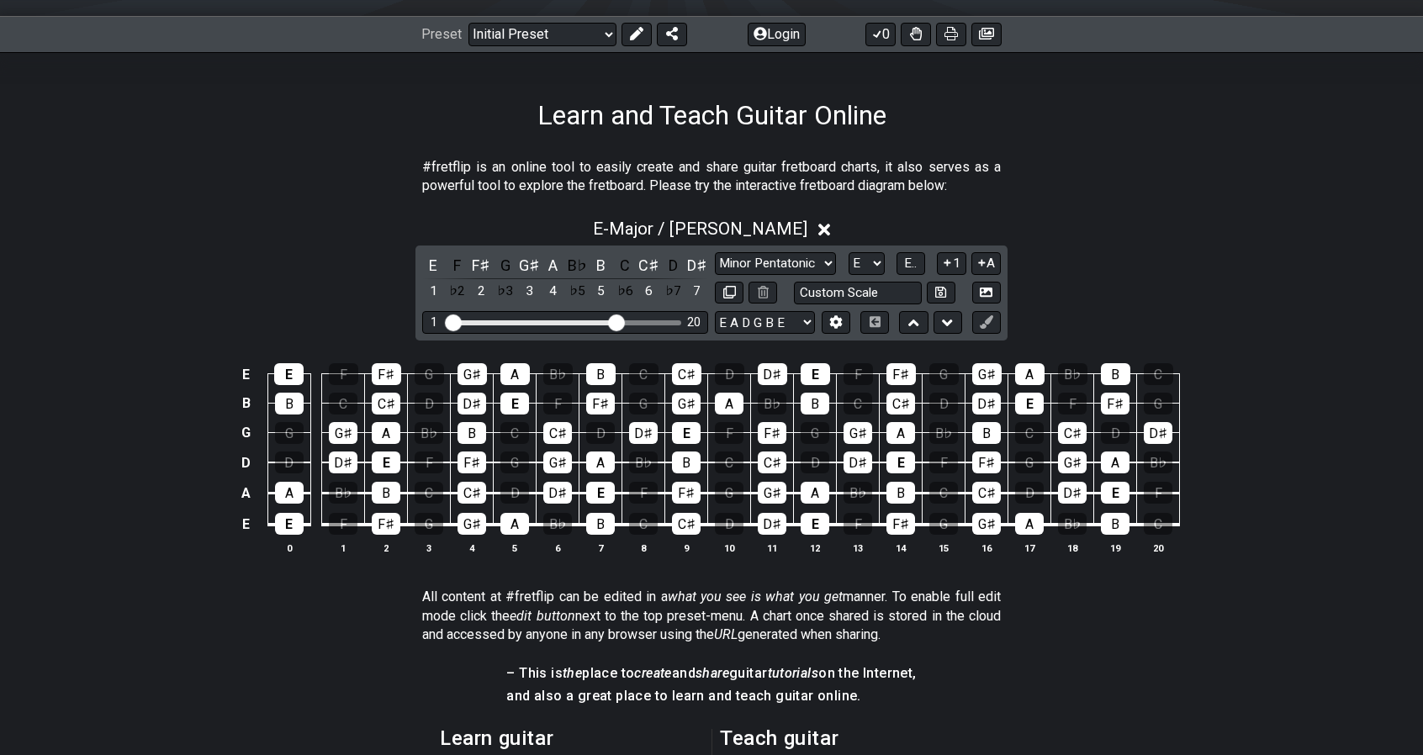
drag, startPoint x: 271, startPoint y: 457, endPoint x: 234, endPoint y: 457, distance: 37.0
click at [270, 457] on td "D" at bounding box center [288, 448] width 43 height 30
drag, startPoint x: 1324, startPoint y: 235, endPoint x: 1297, endPoint y: 161, distance: 79.8
click at [1324, 235] on div "E - Major / Ionian" at bounding box center [711, 224] width 1423 height 31
